Goal: Information Seeking & Learning: Learn about a topic

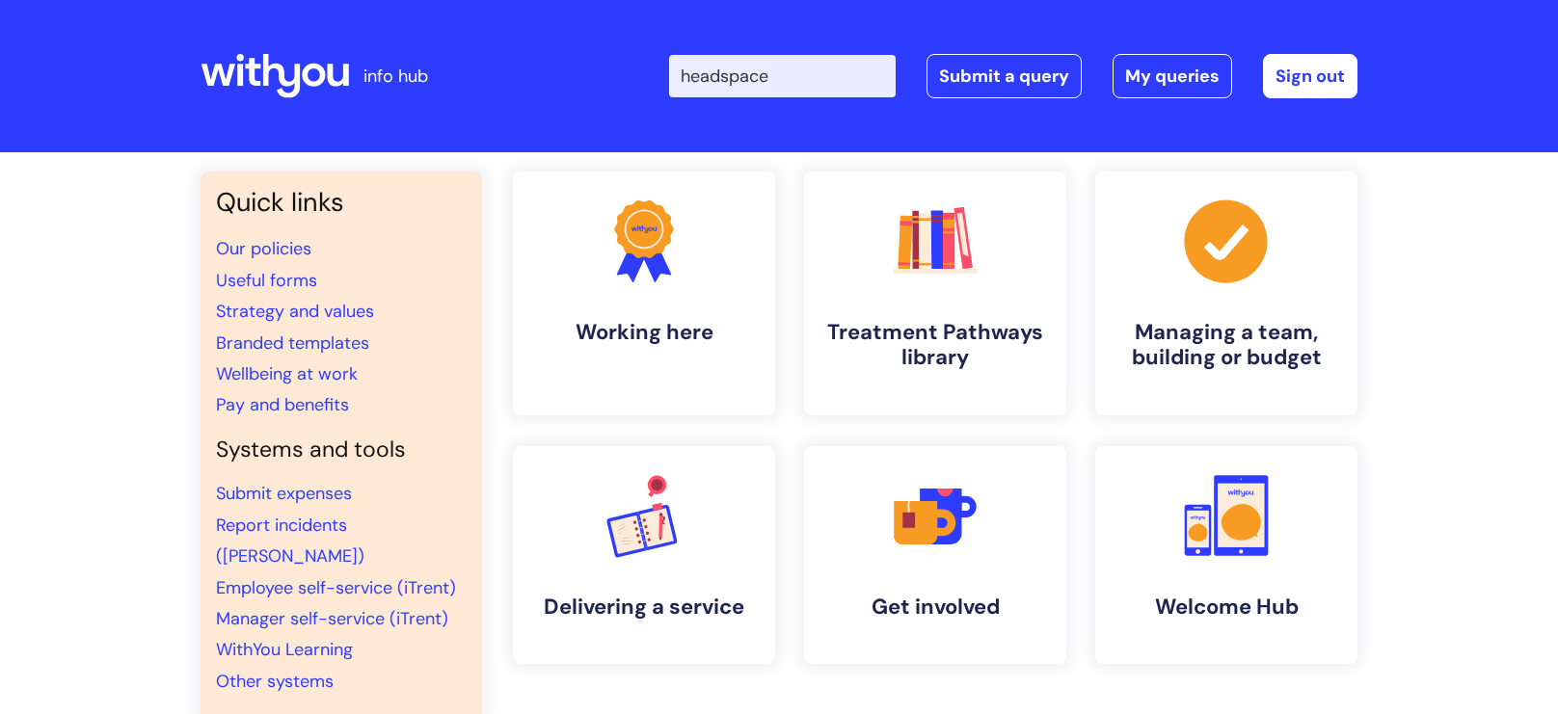
type input "headspace"
click button "Search" at bounding box center [0, 0] width 0 height 0
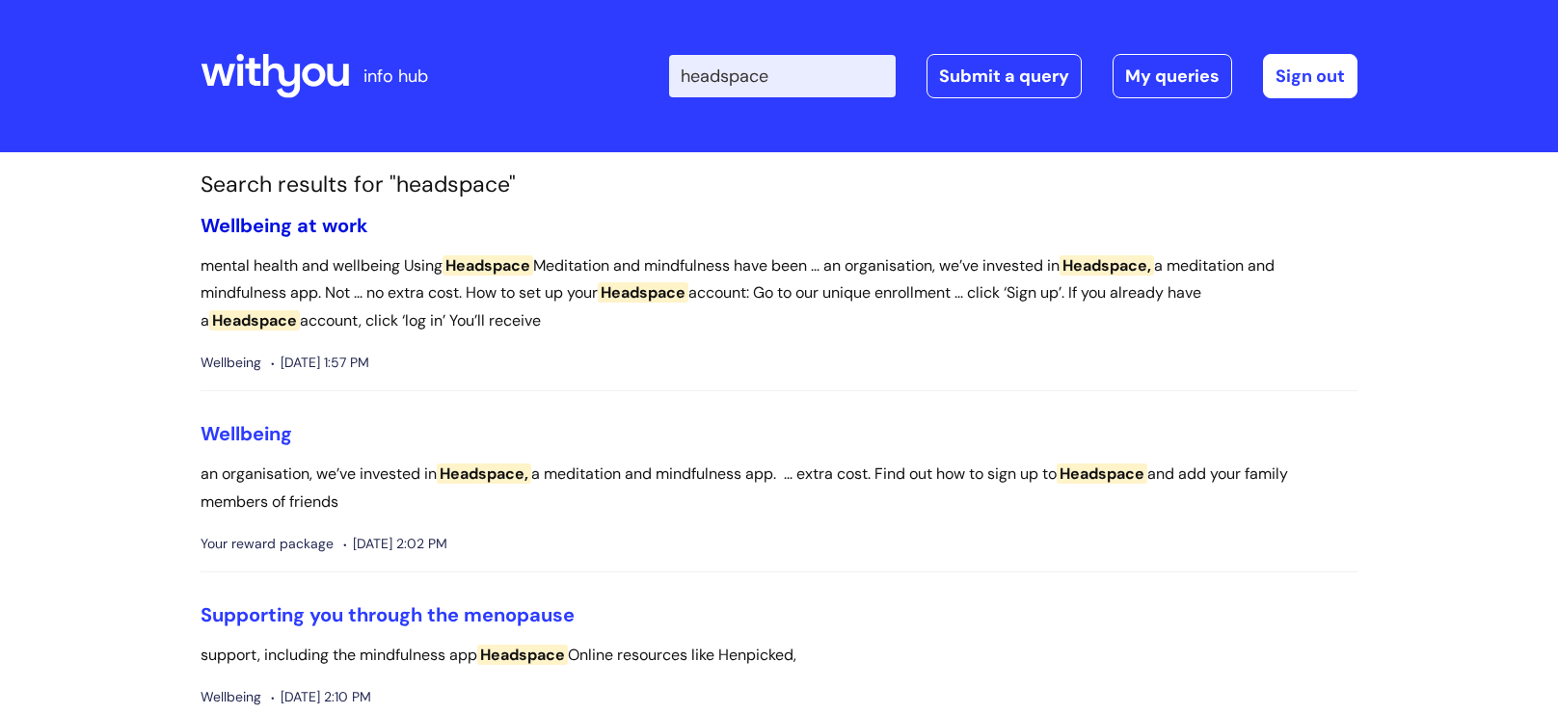
click at [314, 222] on link "Wellbeing at work" at bounding box center [285, 225] width 168 height 25
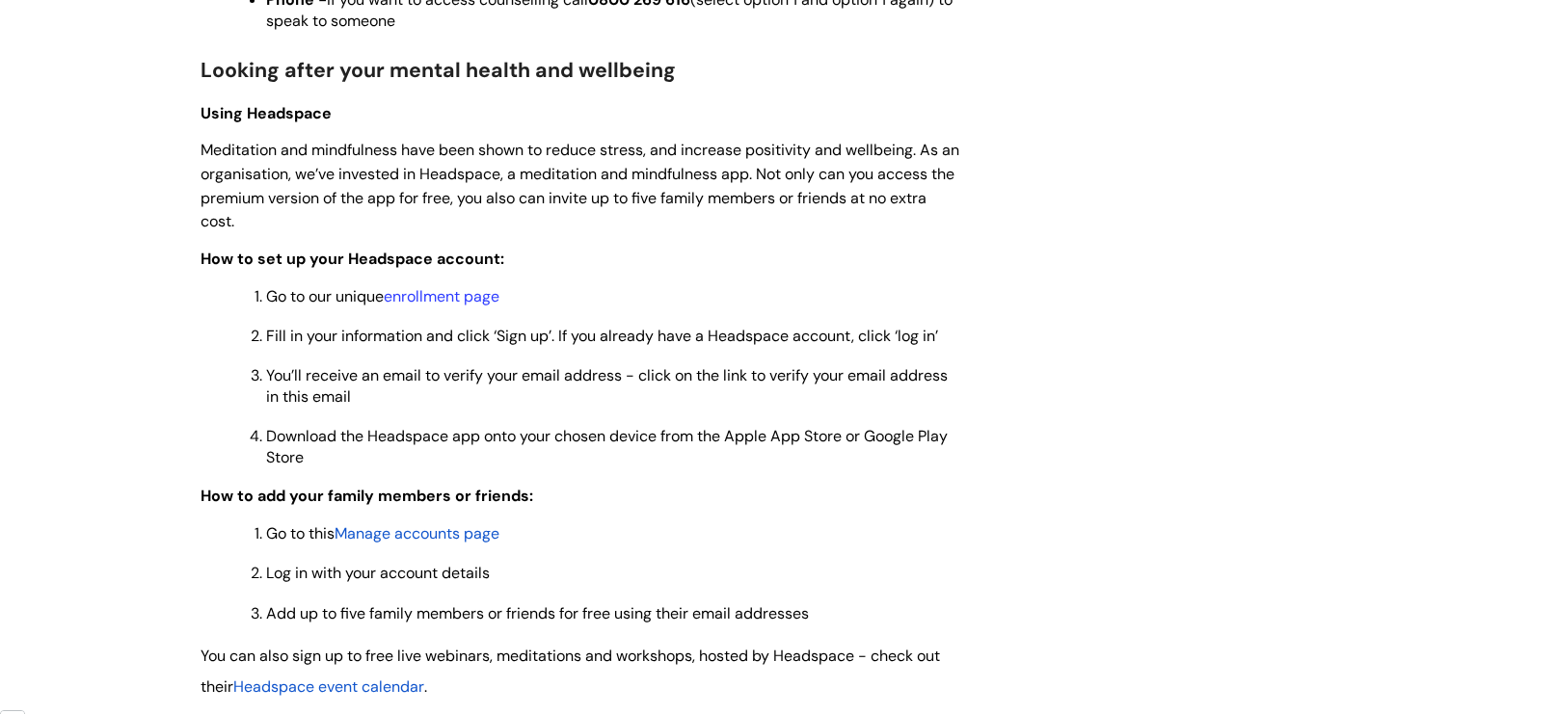
scroll to position [1481, 0]
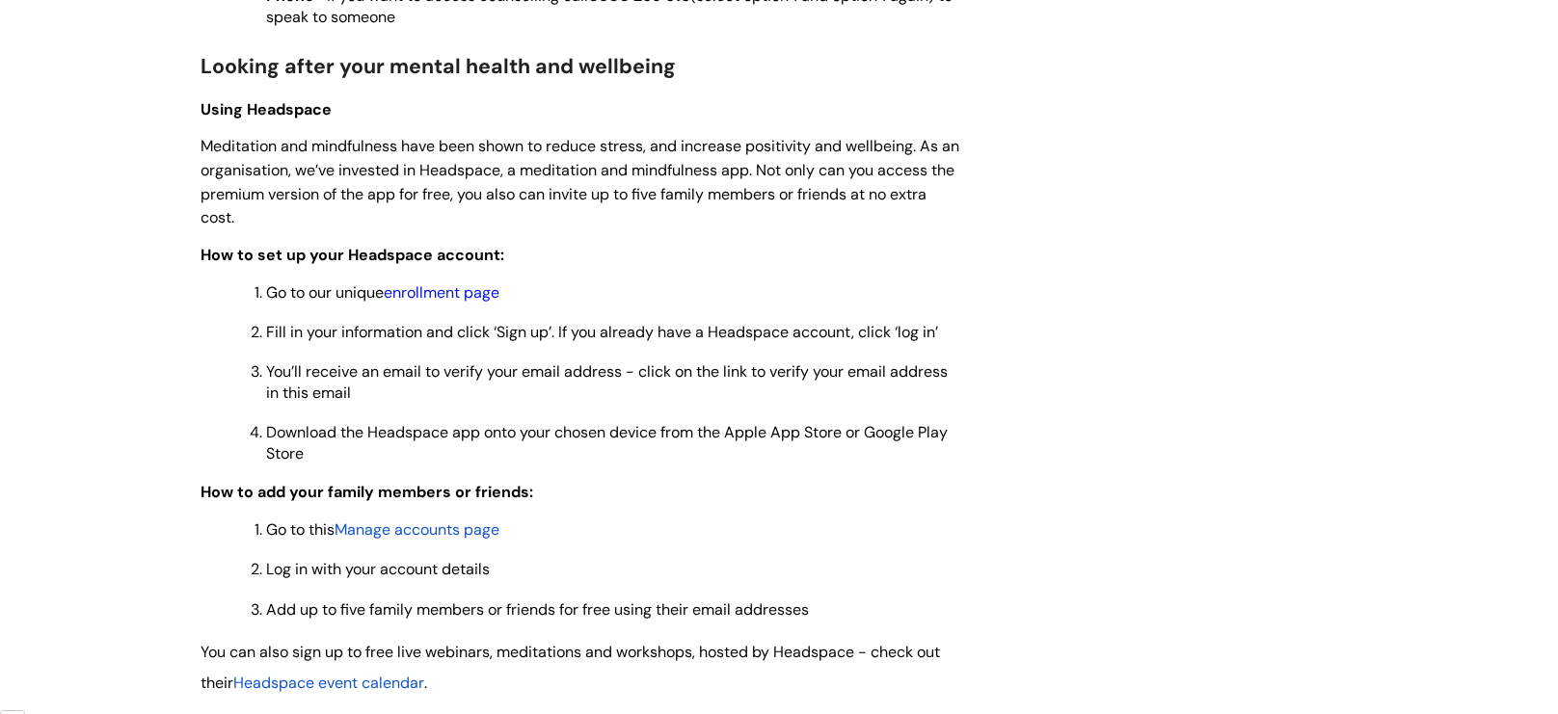
click at [466, 290] on link "enrollment page" at bounding box center [442, 292] width 116 height 20
